Goal: Transaction & Acquisition: Purchase product/service

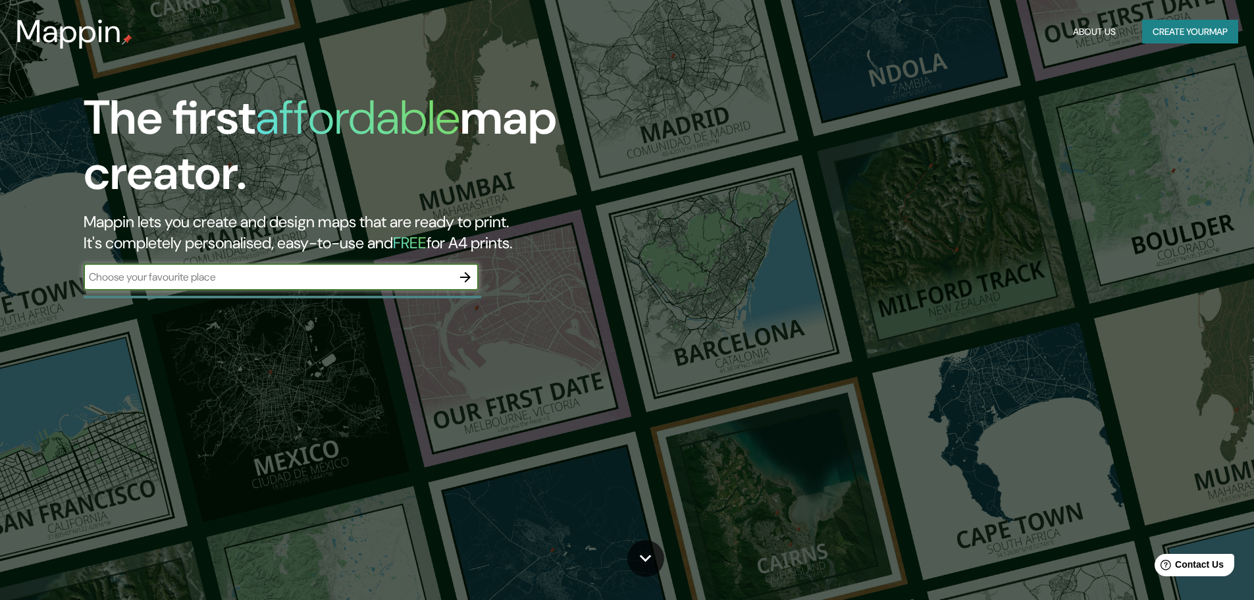
click at [175, 273] on input "text" at bounding box center [268, 276] width 369 height 15
paste input "C. [STREET_ADDRESS],"
type input "C. [STREET_ADDRESS]"
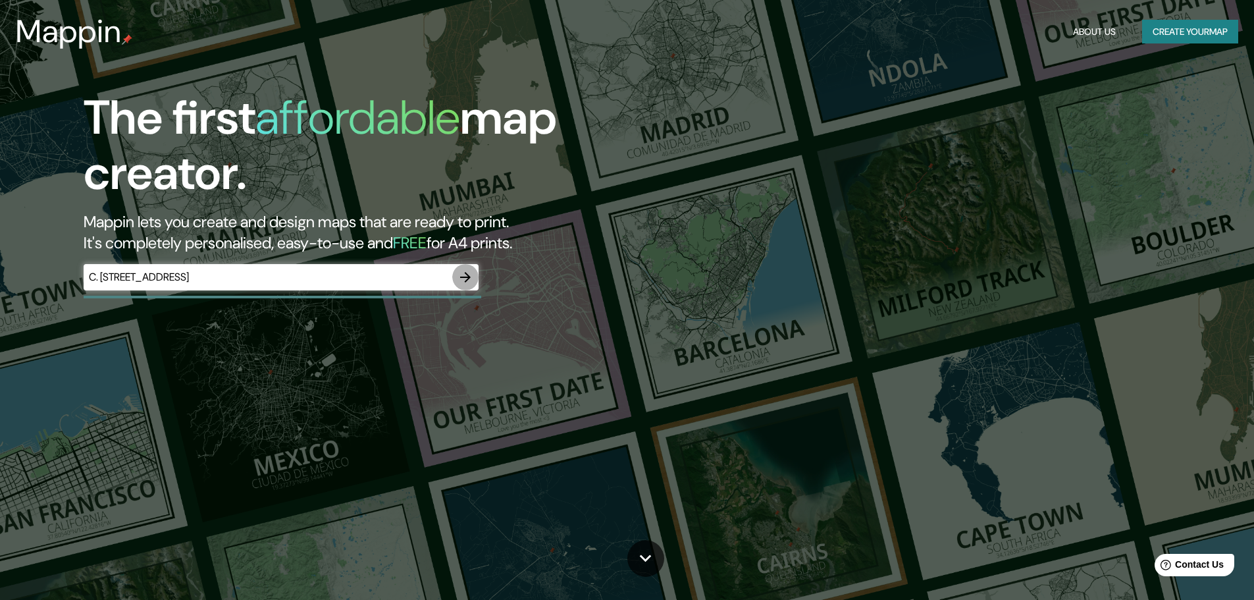
click at [466, 277] on icon "button" at bounding box center [465, 277] width 11 height 11
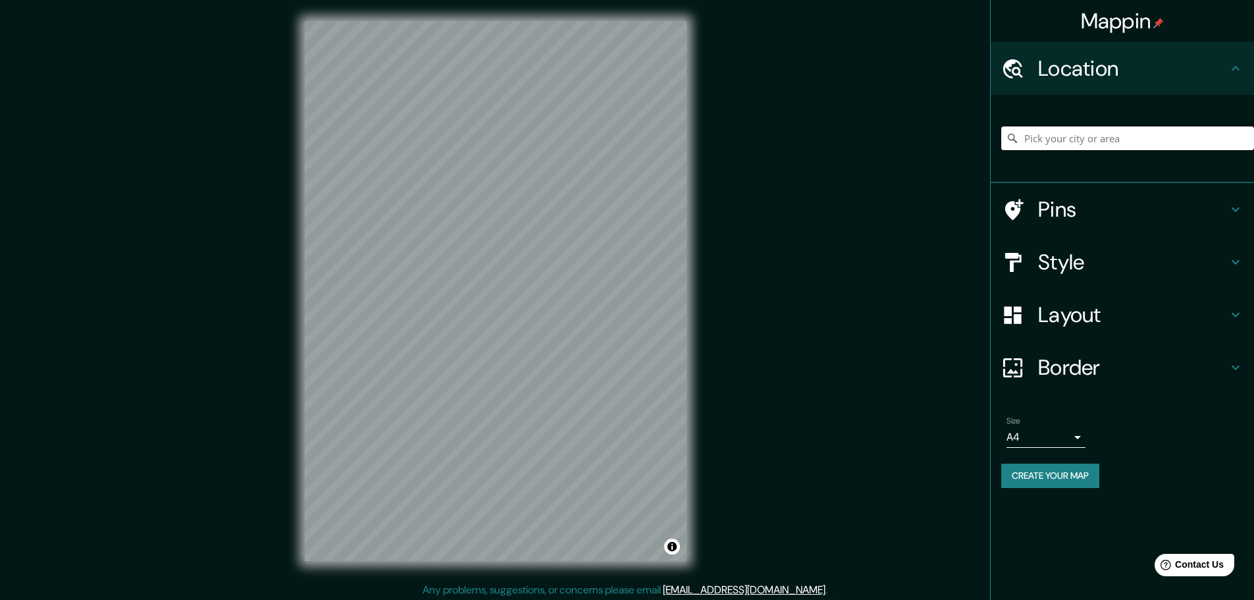
click at [1092, 134] on input "Pick your city or area" at bounding box center [1128, 138] width 253 height 24
paste input "C. [STREET_ADDRESS],"
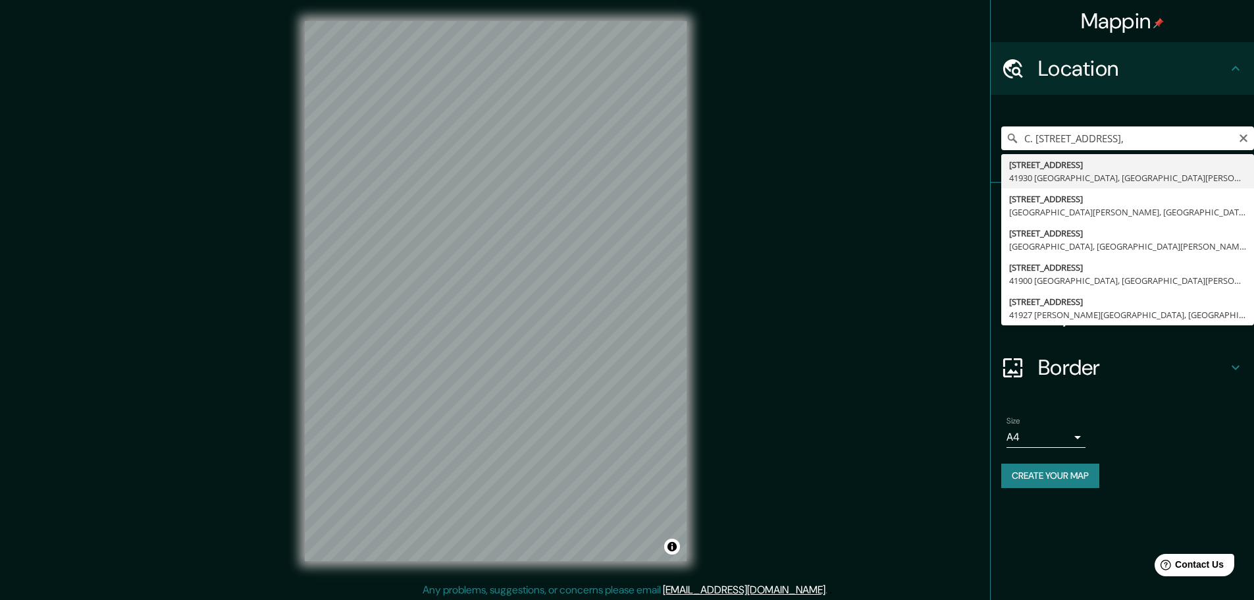
type input "[STREET_ADDRESS][PERSON_NAME]"
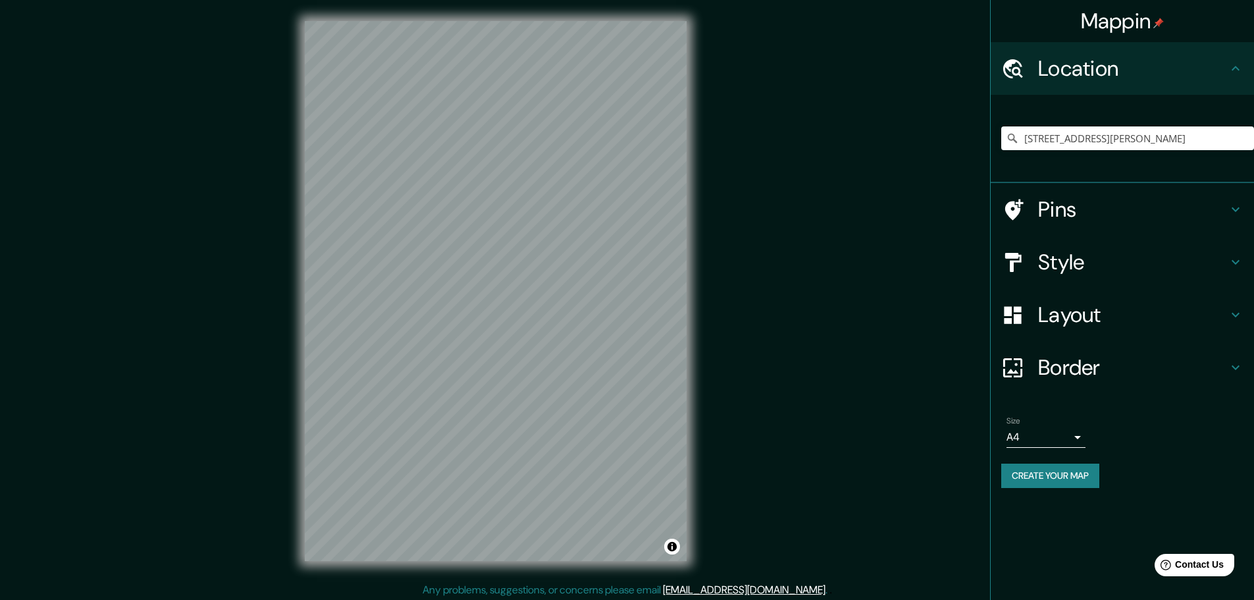
click at [1185, 256] on h4 "Style" at bounding box center [1133, 262] width 190 height 26
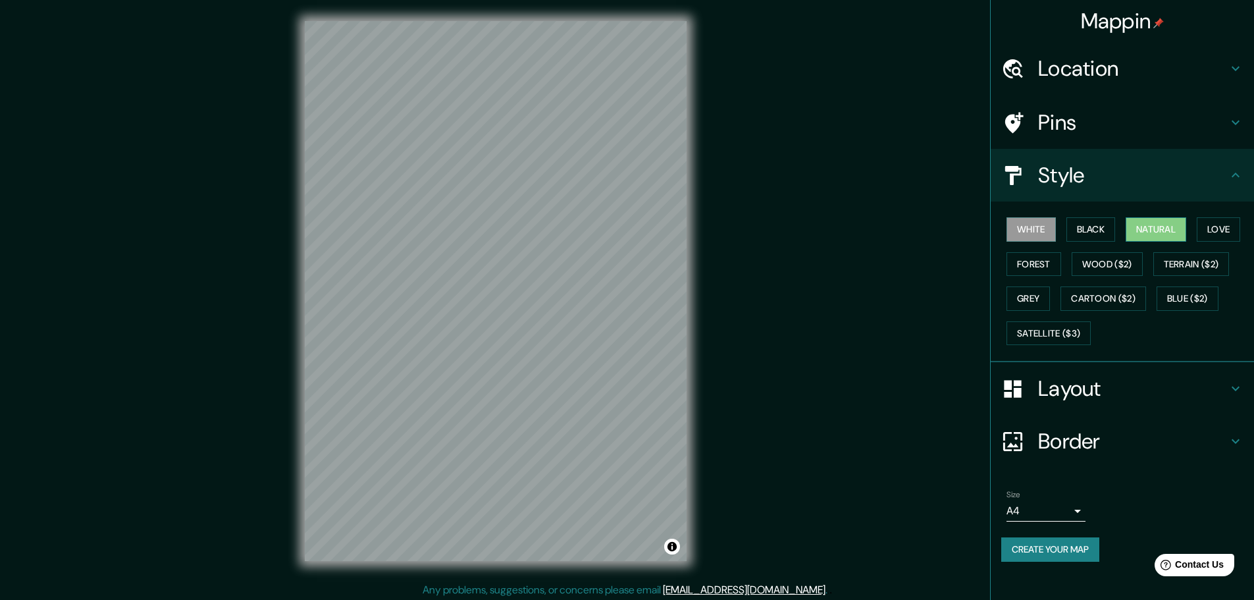
click at [1162, 232] on button "Natural" at bounding box center [1156, 229] width 61 height 24
click at [1237, 226] on button "Love" at bounding box center [1218, 229] width 43 height 24
click at [1114, 257] on button "Wood ($2)" at bounding box center [1107, 264] width 71 height 24
click at [1020, 263] on button "Forest" at bounding box center [1034, 264] width 55 height 24
click at [1100, 229] on button "Black" at bounding box center [1091, 229] width 49 height 24
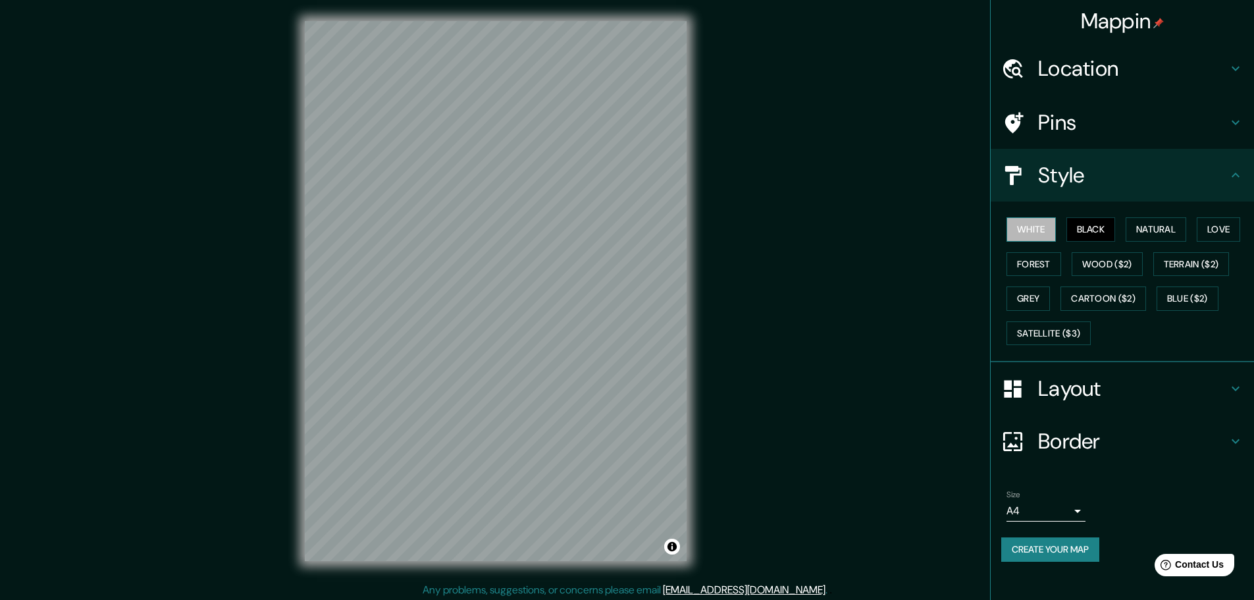
click at [1023, 229] on button "White" at bounding box center [1031, 229] width 49 height 24
click at [1141, 227] on button "Natural" at bounding box center [1156, 229] width 61 height 24
click at [1111, 132] on h4 "Pins" at bounding box center [1133, 122] width 190 height 26
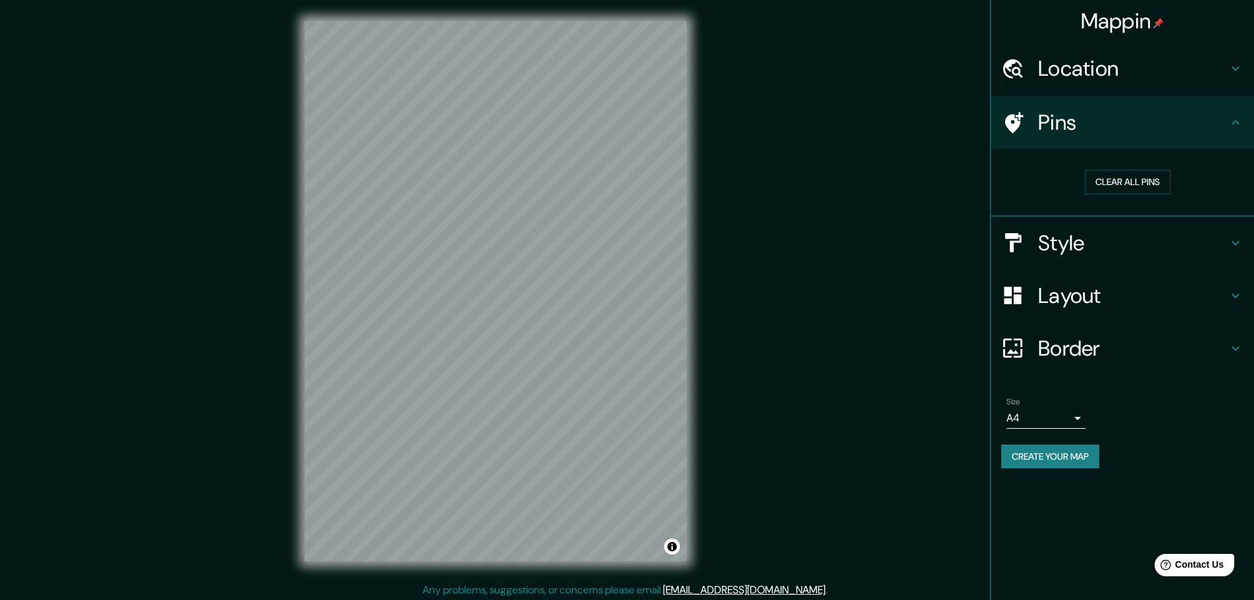
click at [1117, 290] on h4 "Layout" at bounding box center [1133, 296] width 190 height 26
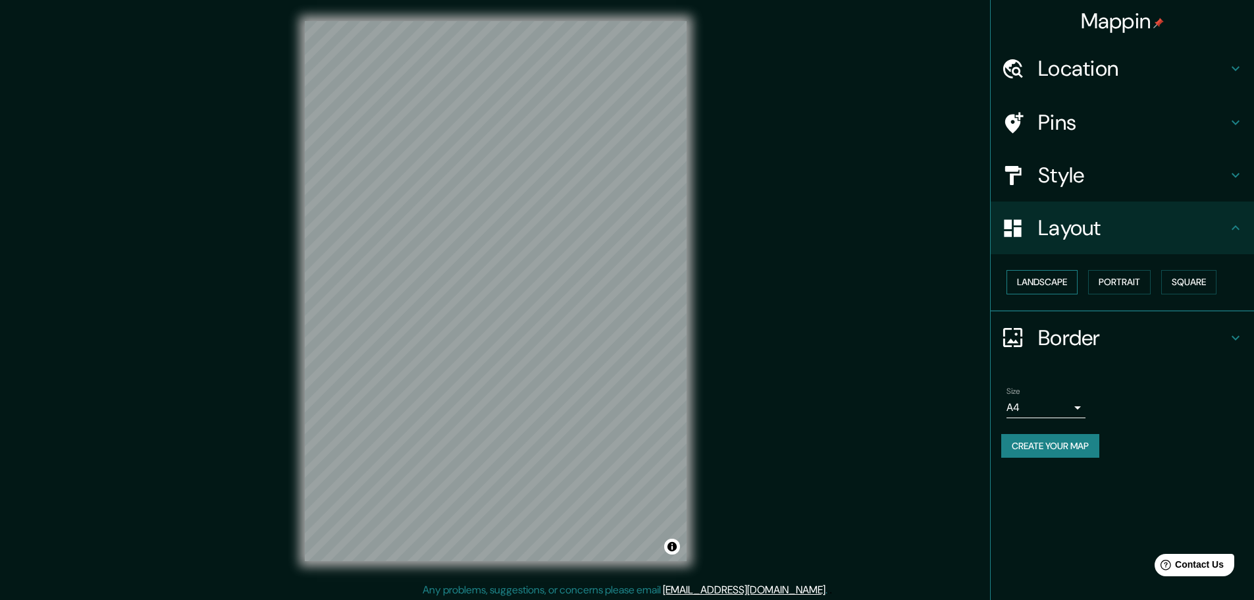
click at [1019, 280] on button "Landscape" at bounding box center [1042, 282] width 71 height 24
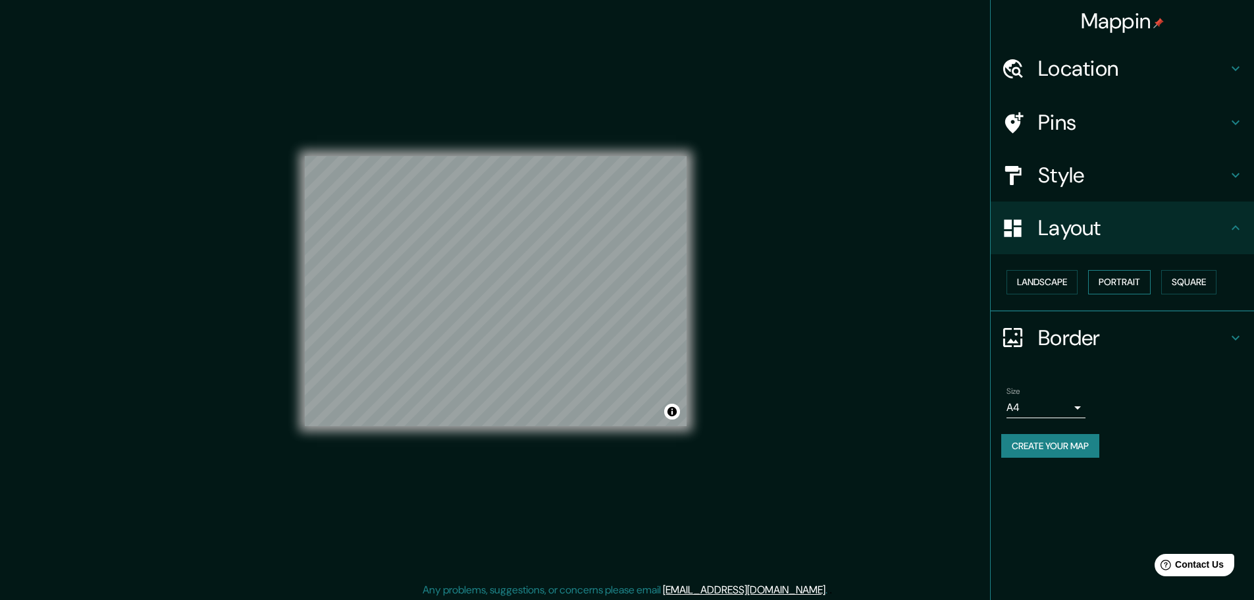
click at [1128, 271] on button "Portrait" at bounding box center [1120, 282] width 63 height 24
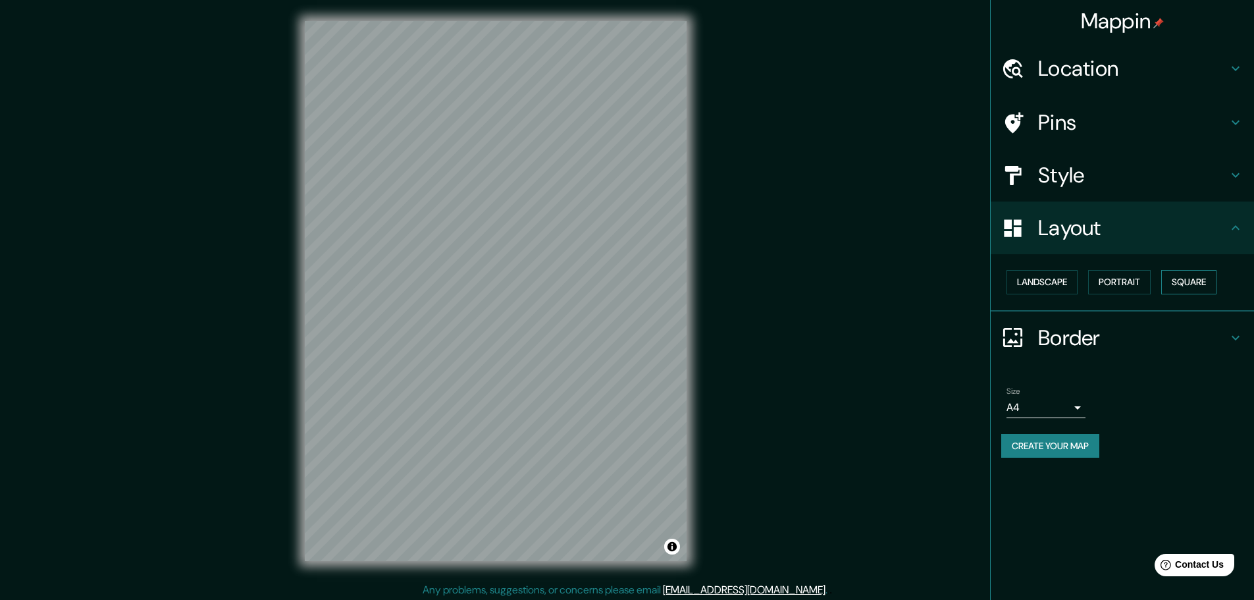
click at [1180, 278] on button "Square" at bounding box center [1189, 282] width 55 height 24
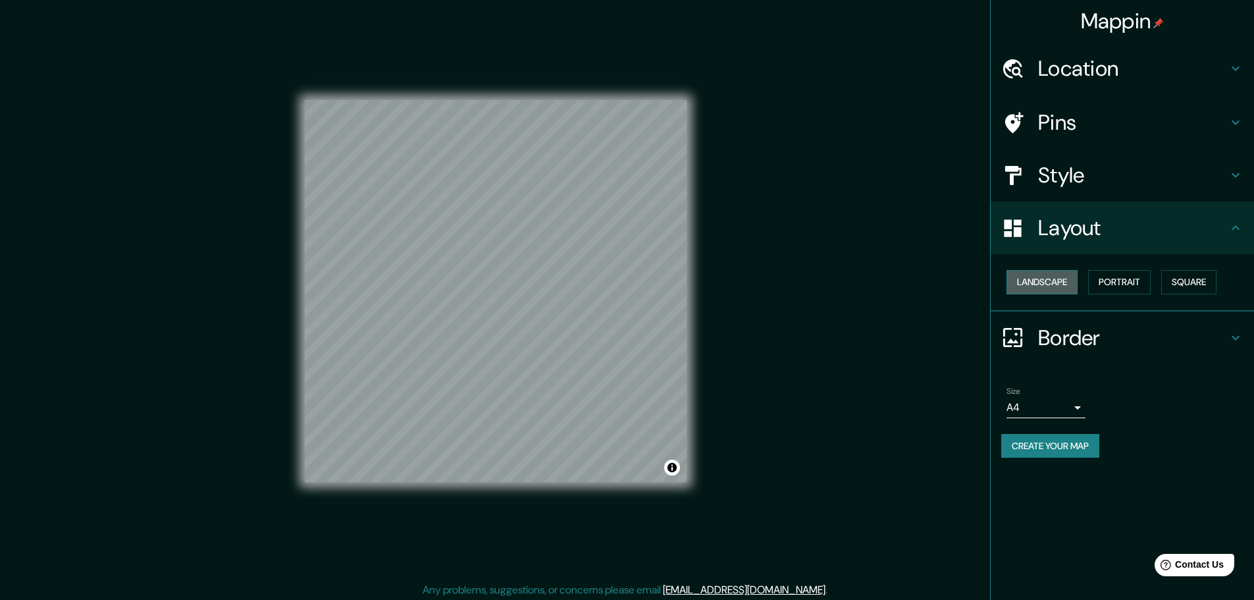
click at [1067, 283] on button "Landscape" at bounding box center [1042, 282] width 71 height 24
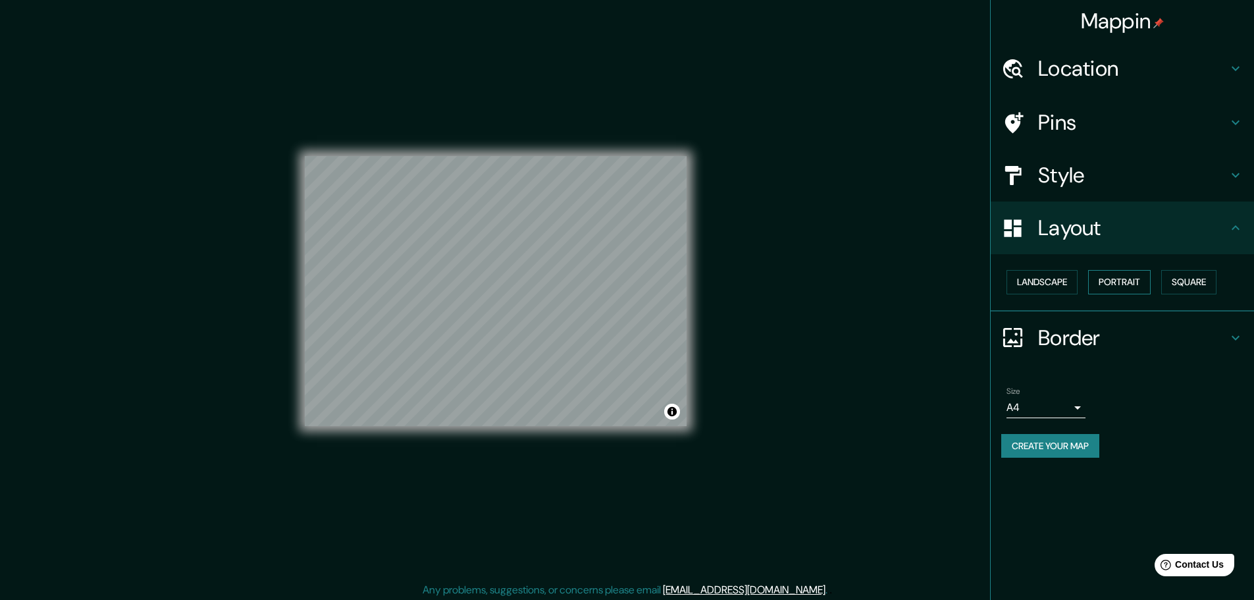
click at [1105, 282] on button "Portrait" at bounding box center [1120, 282] width 63 height 24
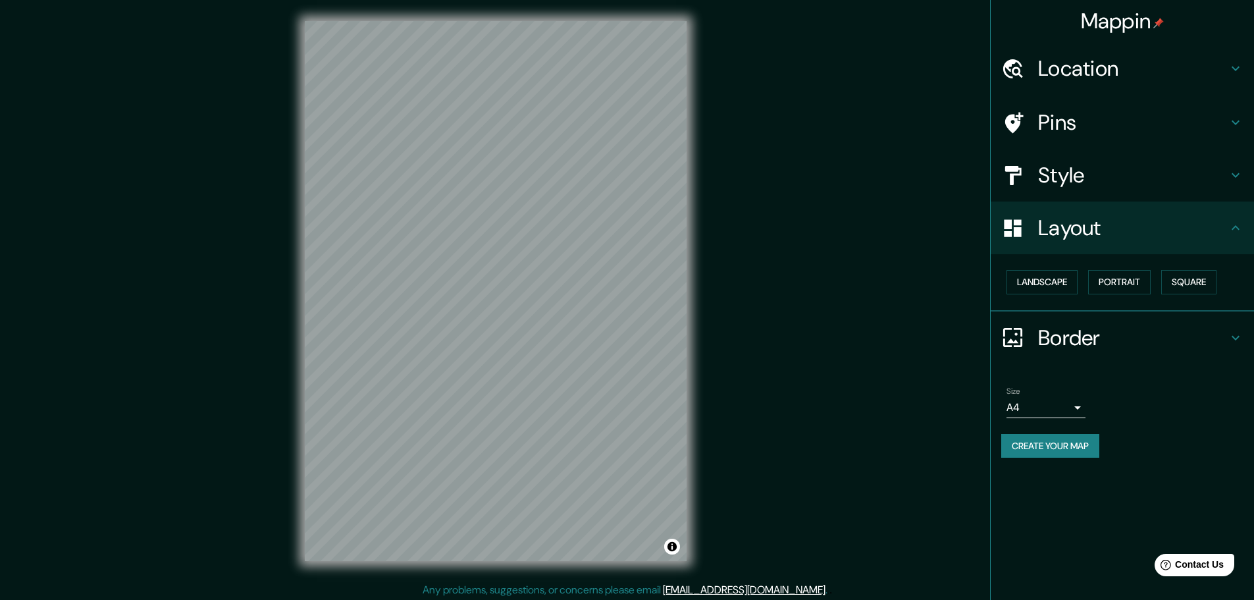
click at [1077, 329] on h4 "Border" at bounding box center [1133, 338] width 190 height 26
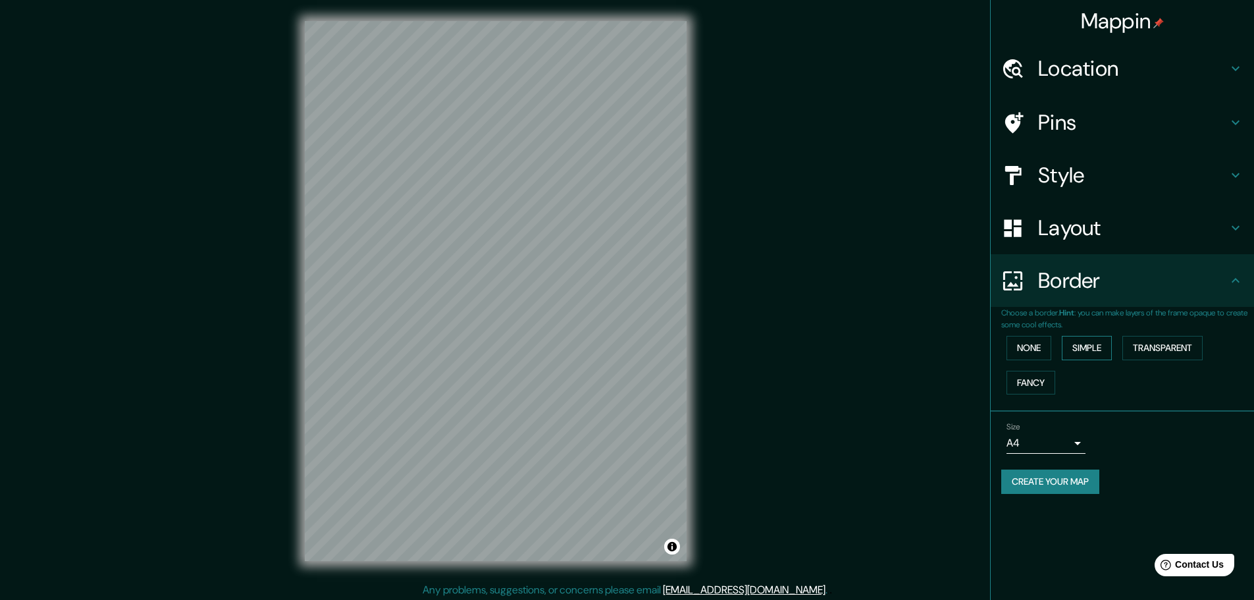
click at [1083, 342] on button "Simple" at bounding box center [1087, 348] width 50 height 24
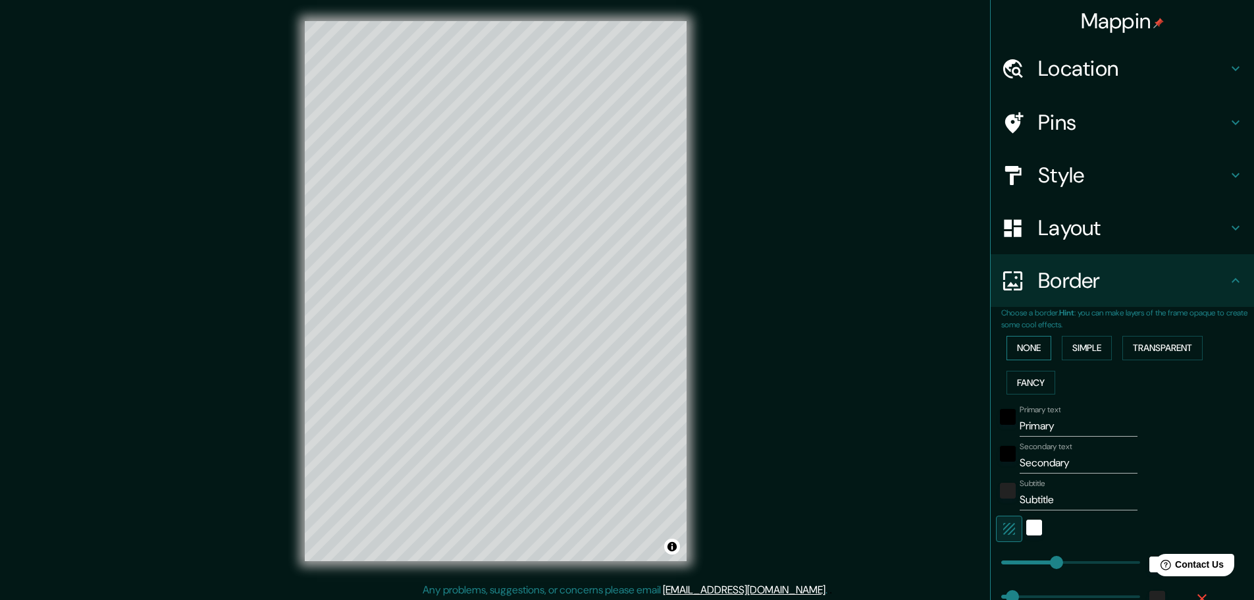
click at [1025, 342] on button "None" at bounding box center [1029, 348] width 45 height 24
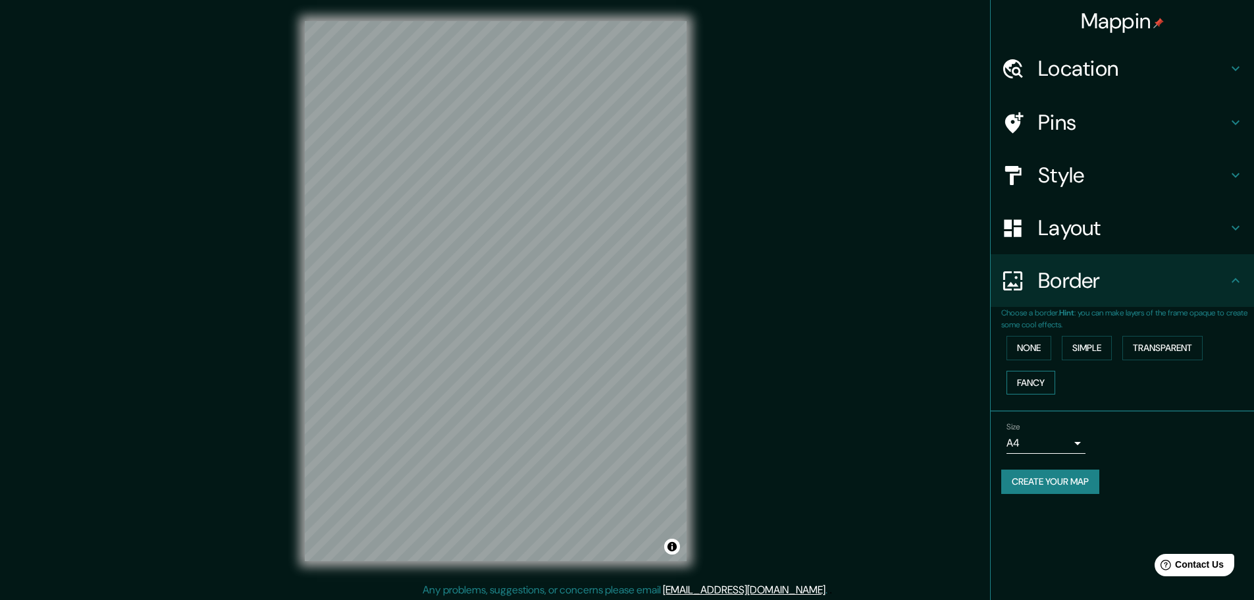
click at [1031, 381] on button "Fancy" at bounding box center [1031, 383] width 49 height 24
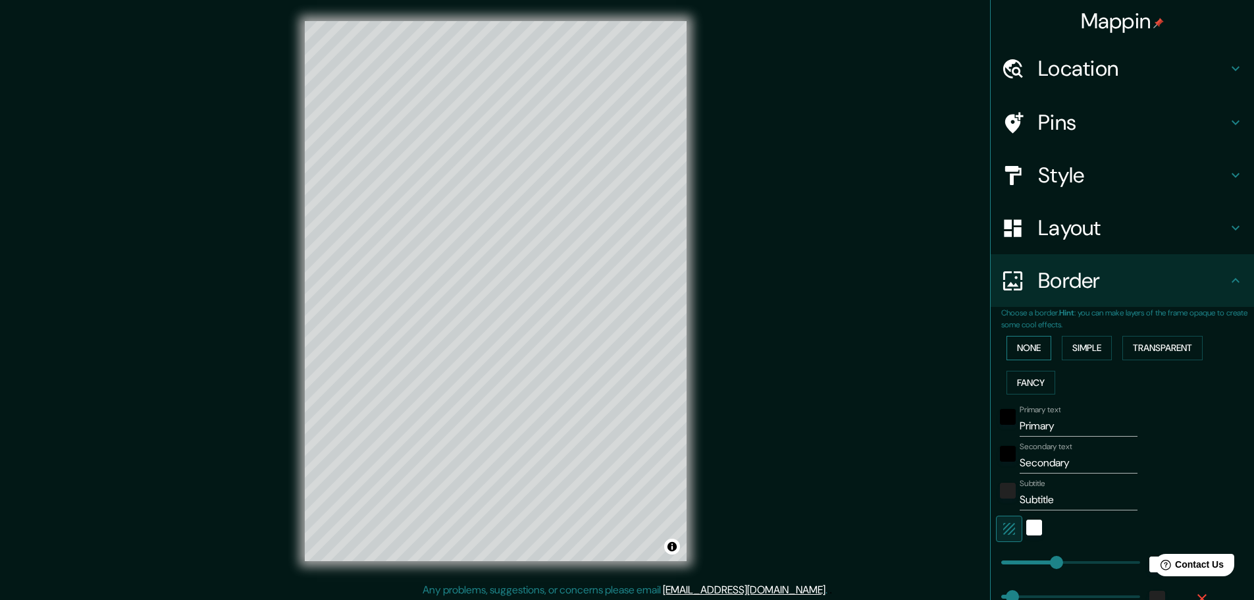
click at [1023, 348] on button "None" at bounding box center [1029, 348] width 45 height 24
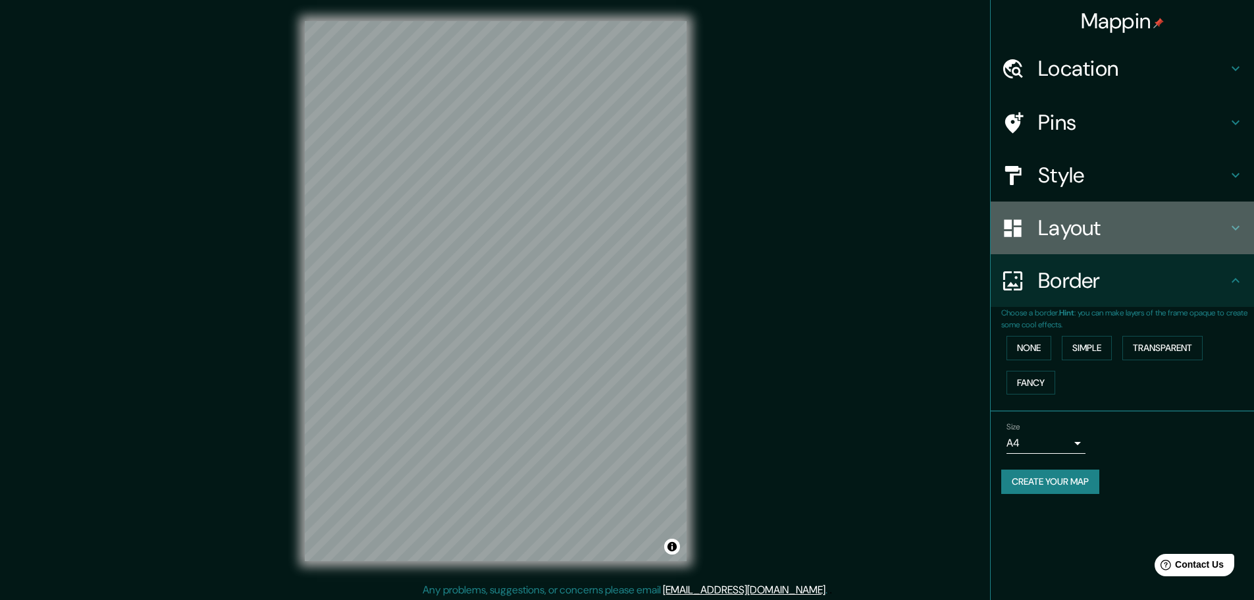
click at [1100, 217] on h4 "Layout" at bounding box center [1133, 228] width 190 height 26
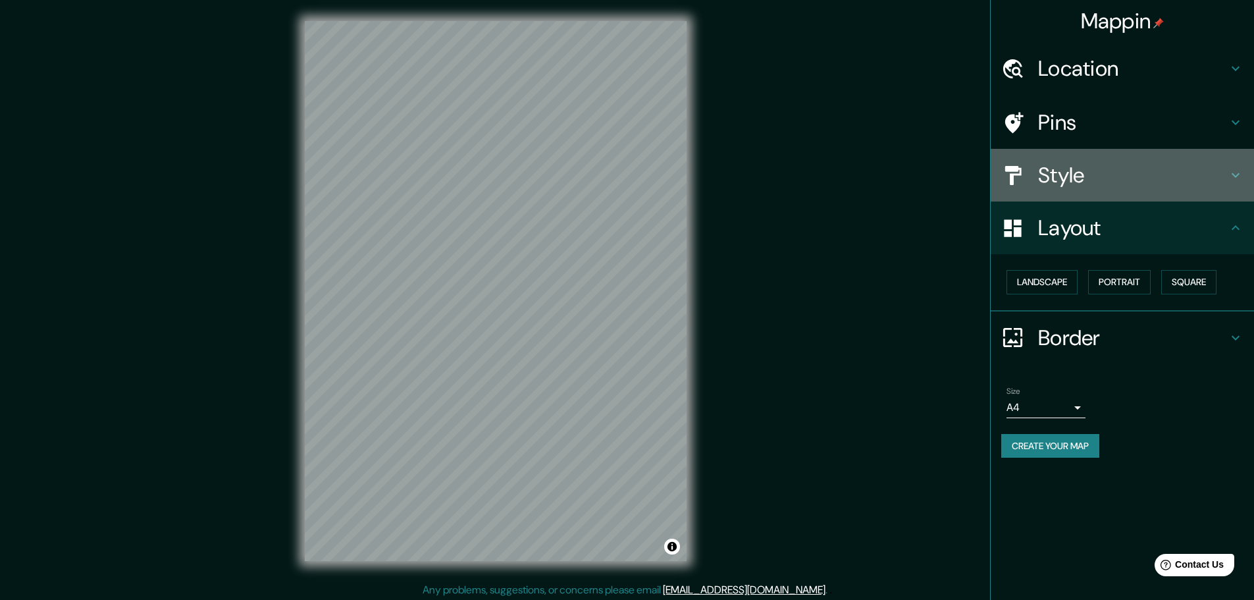
click at [1094, 171] on h4 "Style" at bounding box center [1133, 175] width 190 height 26
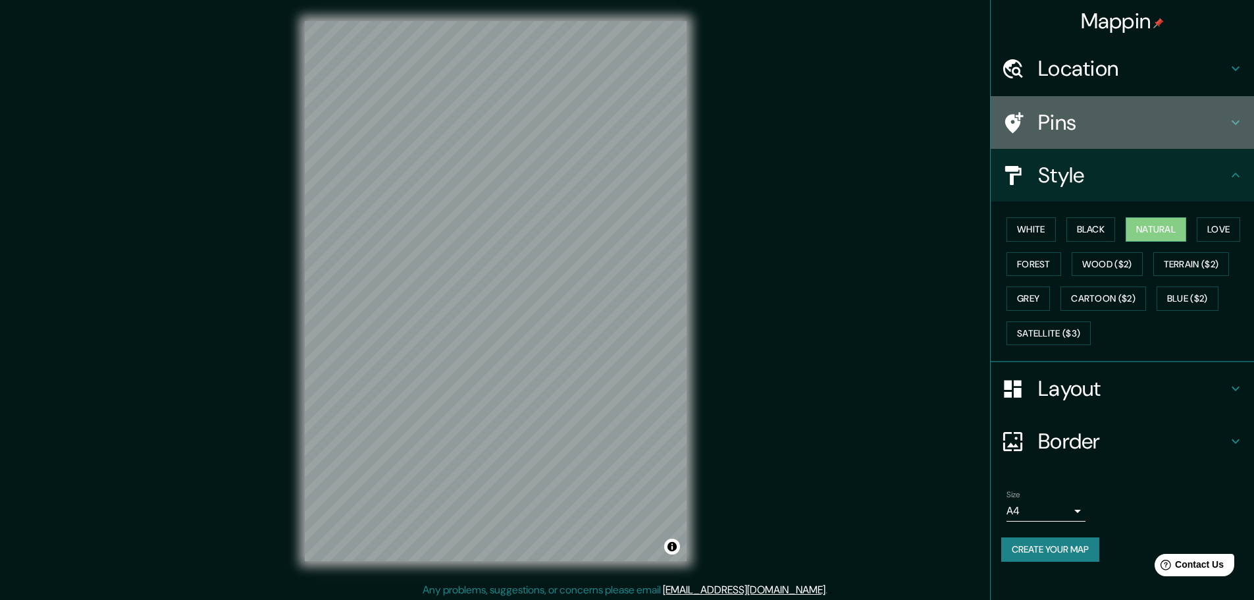
click at [1104, 125] on h4 "Pins" at bounding box center [1133, 122] width 190 height 26
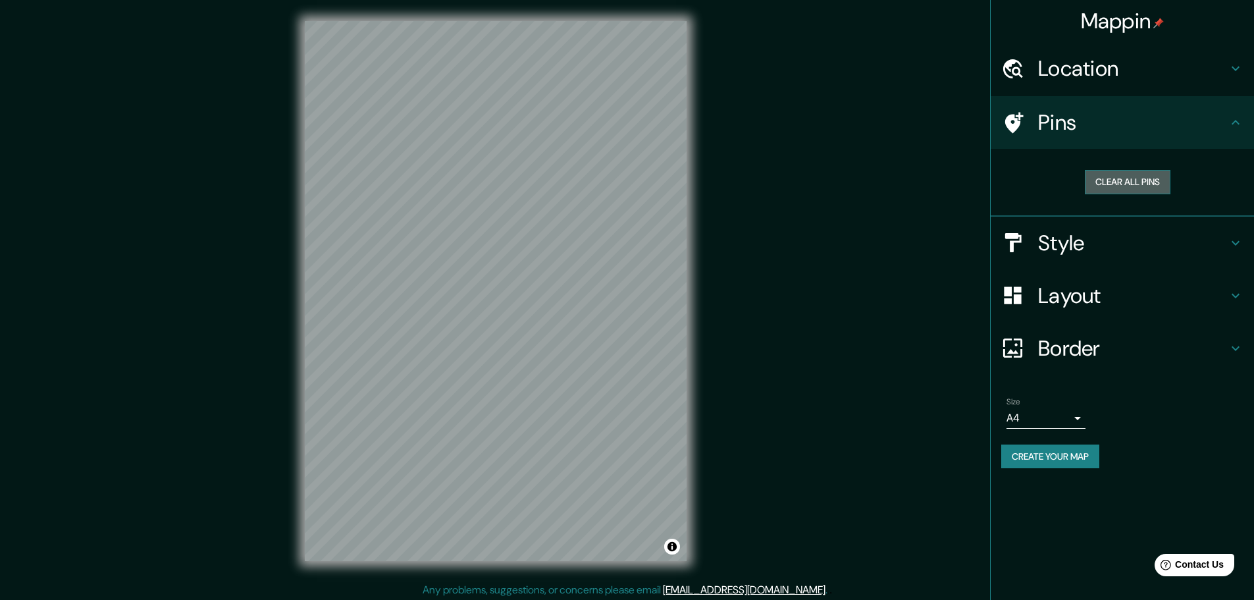
click at [1121, 182] on button "Clear all pins" at bounding box center [1128, 182] width 86 height 24
click at [1120, 80] on h4 "Location" at bounding box center [1133, 68] width 190 height 26
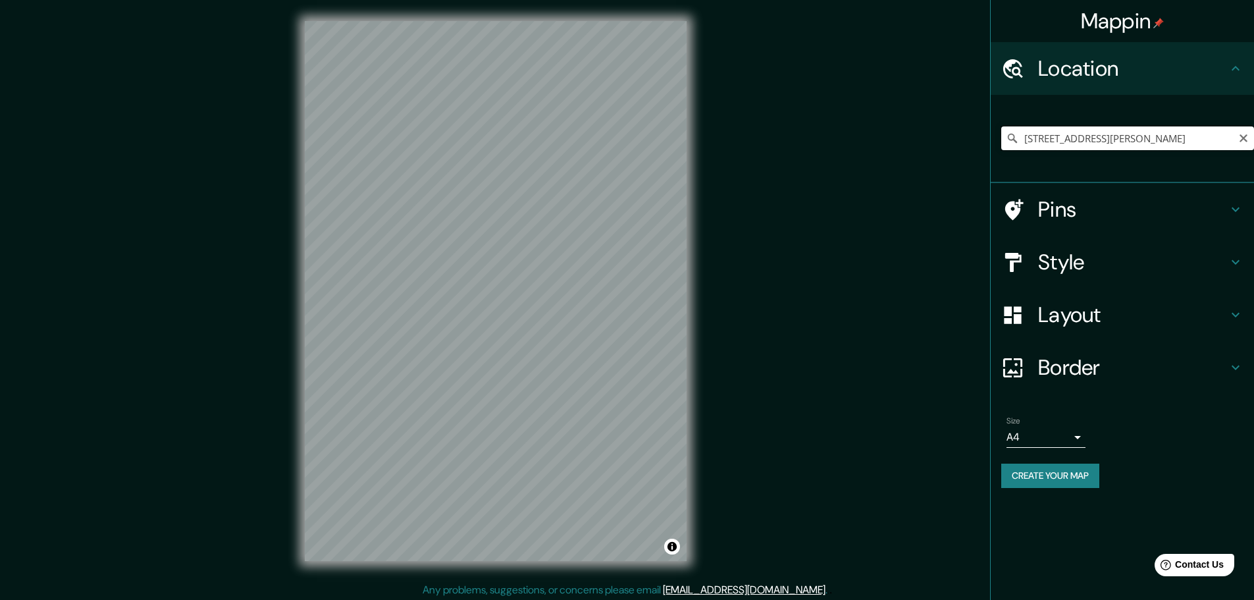
click at [1154, 140] on input "[STREET_ADDRESS][PERSON_NAME]" at bounding box center [1128, 138] width 253 height 24
click at [1210, 135] on input "[STREET_ADDRESS][PERSON_NAME]" at bounding box center [1128, 138] width 253 height 24
click at [1241, 138] on icon "Clear" at bounding box center [1244, 138] width 11 height 11
click at [1156, 143] on input "Pick your city or area" at bounding box center [1128, 138] width 253 height 24
paste input "C. [STREET_ADDRESS],"
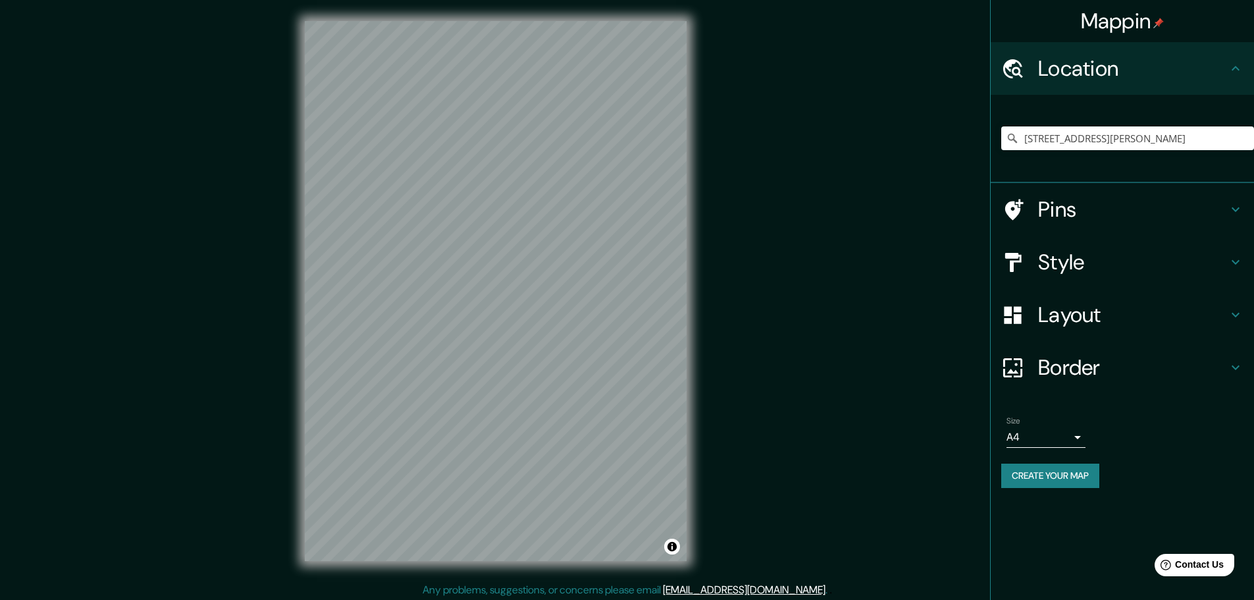
click at [1231, 311] on icon at bounding box center [1236, 315] width 16 height 16
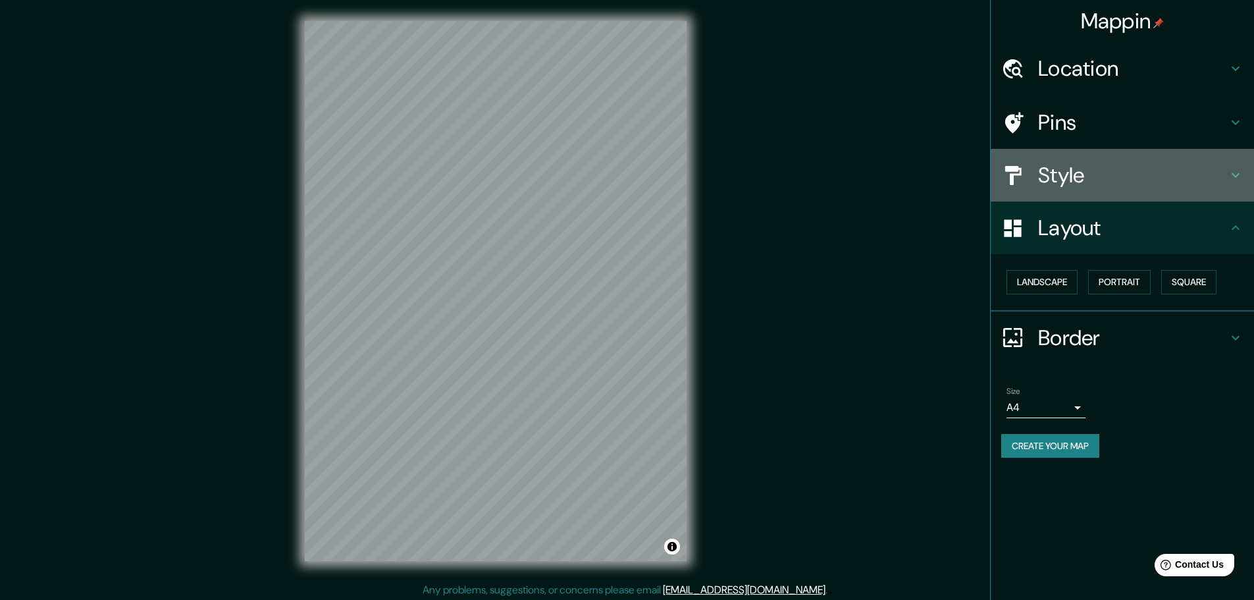
click at [1219, 175] on h4 "Style" at bounding box center [1133, 175] width 190 height 26
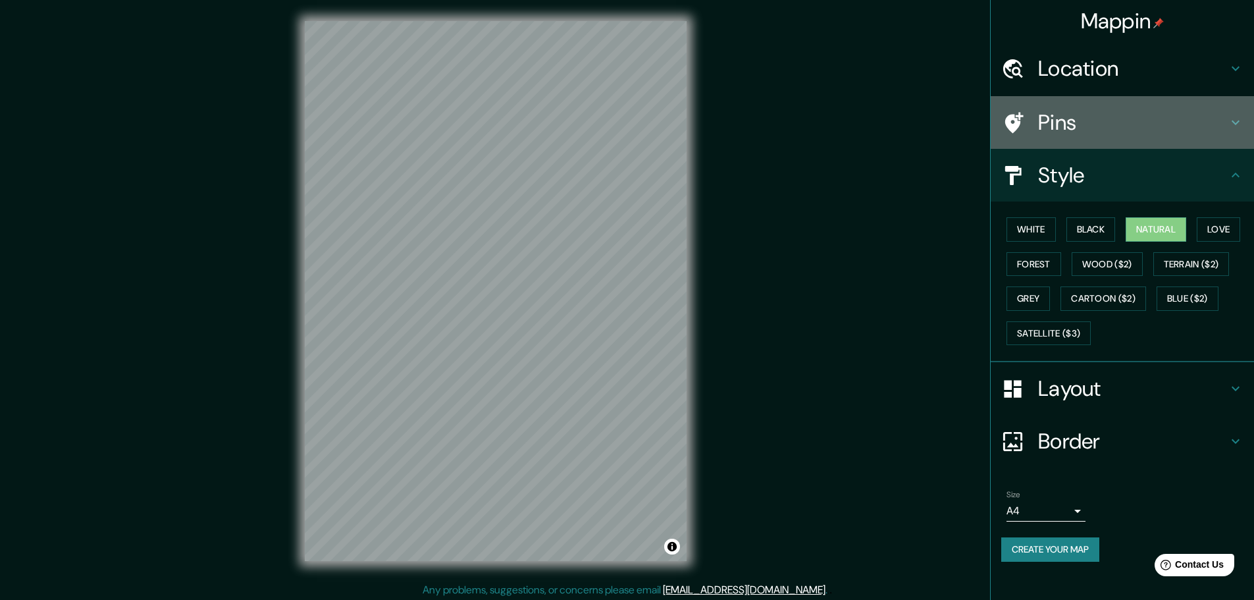
click at [1239, 128] on icon at bounding box center [1236, 123] width 16 height 16
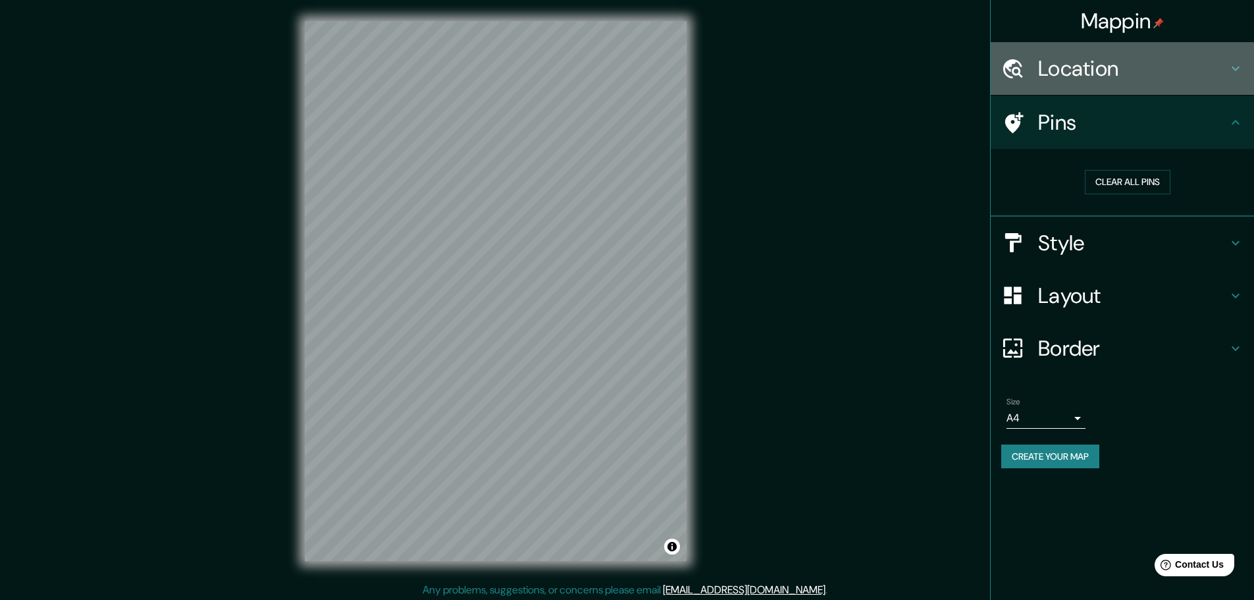
click at [1117, 60] on h4 "Location" at bounding box center [1133, 68] width 190 height 26
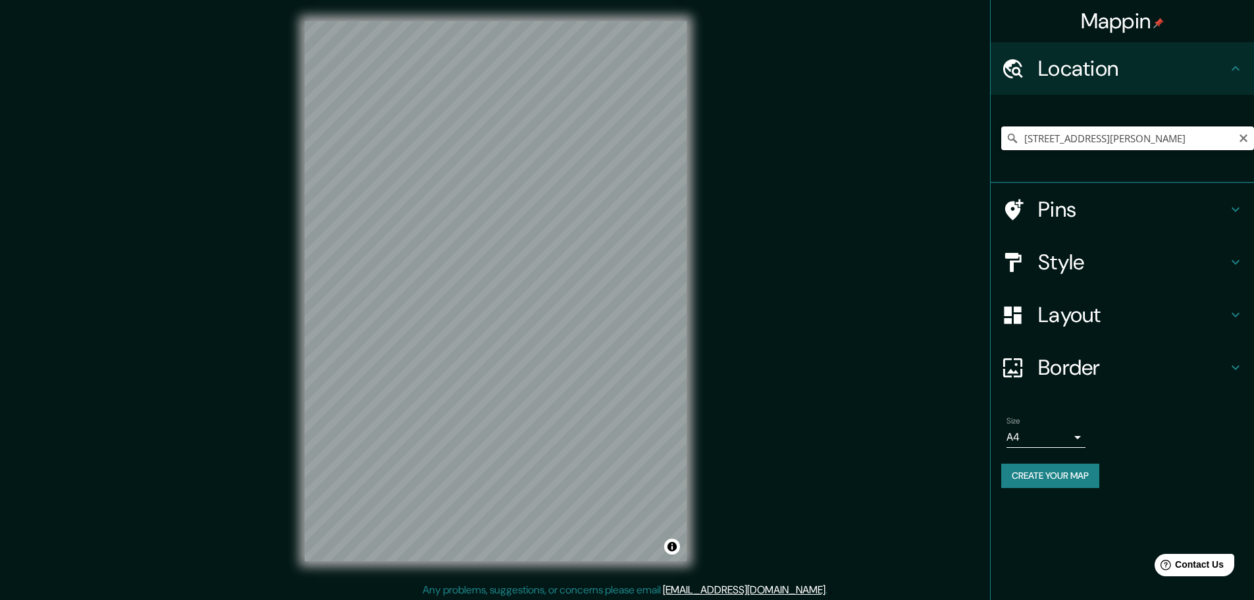
click at [1073, 133] on input "[STREET_ADDRESS][PERSON_NAME]" at bounding box center [1128, 138] width 253 height 24
paste input "Av. [STREET_ADDRESS][PERSON_NAME]"
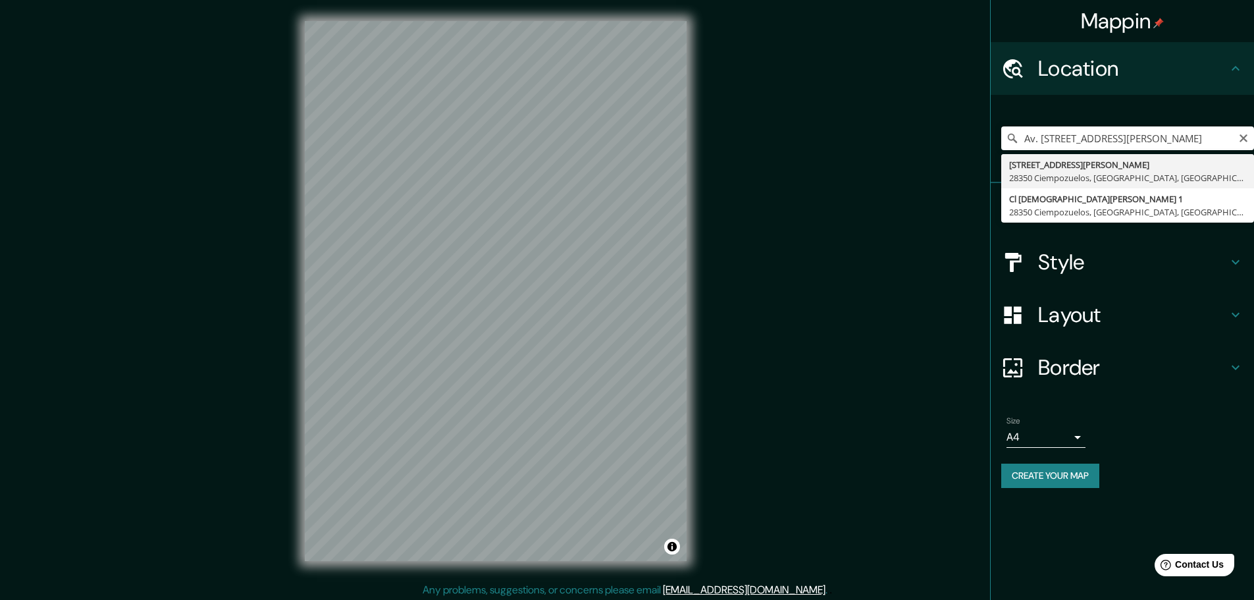
type input "[STREET_ADDRESS][PERSON_NAME]"
